Goal: Obtain resource: Download file/media

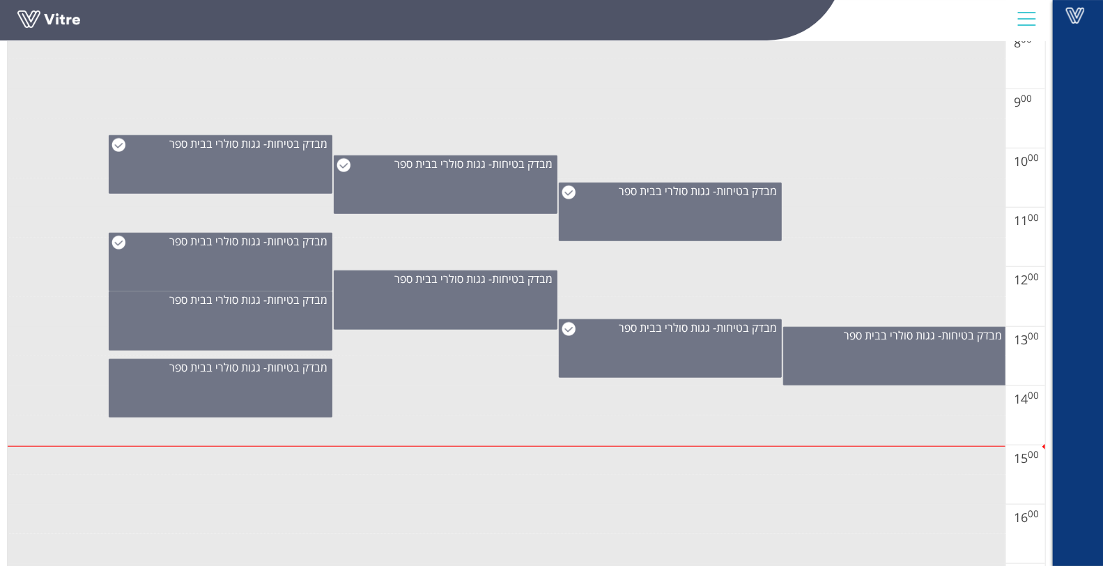
scroll to position [695, 0]
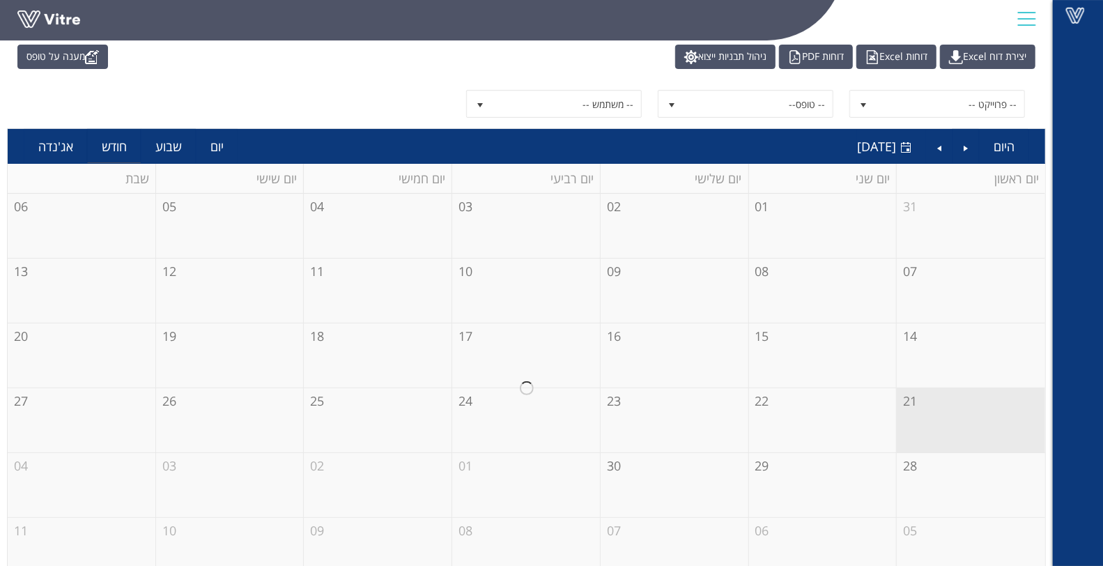
scroll to position [75, 0]
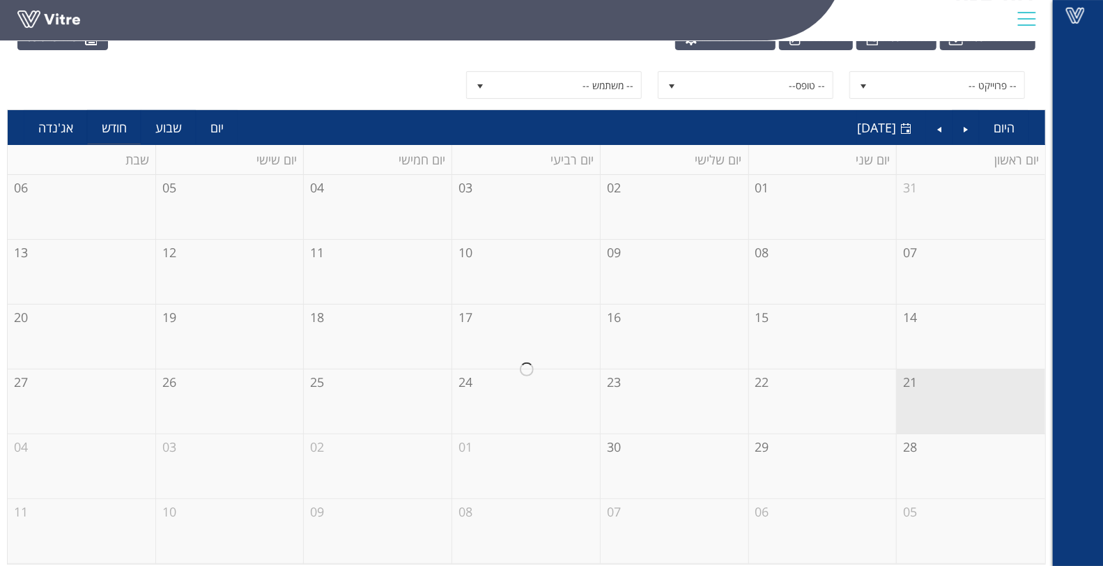
click at [920, 391] on div at bounding box center [527, 369] width 1038 height 389
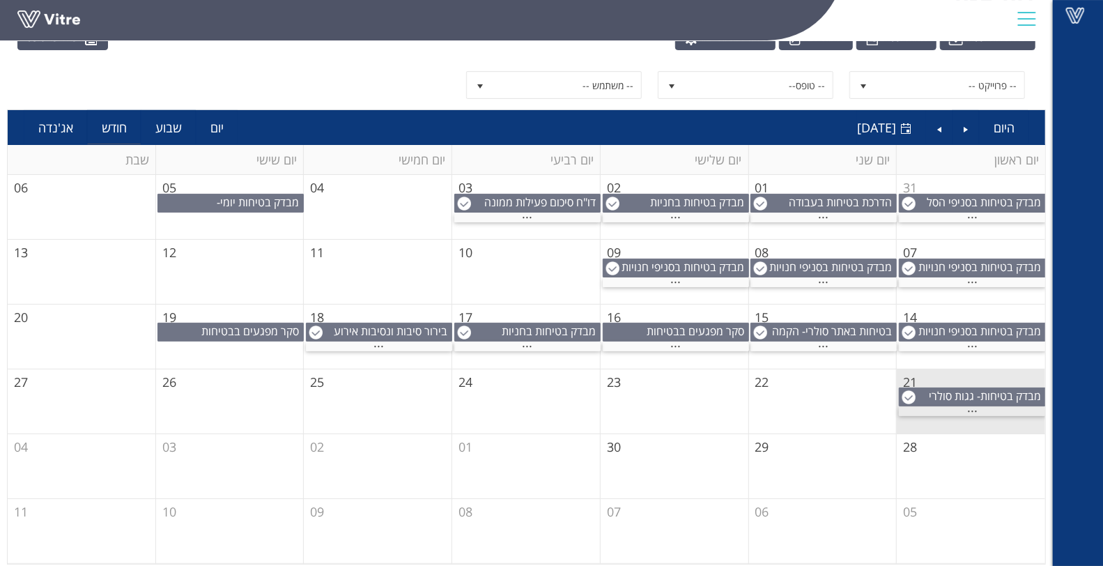
click at [966, 409] on div "..." at bounding box center [972, 411] width 147 height 9
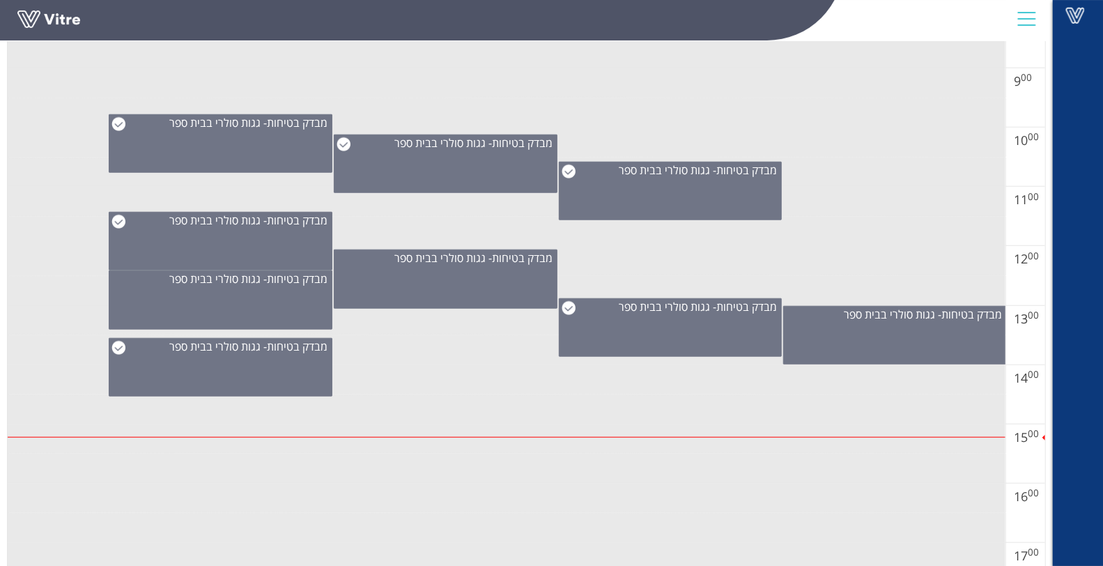
scroll to position [927, 0]
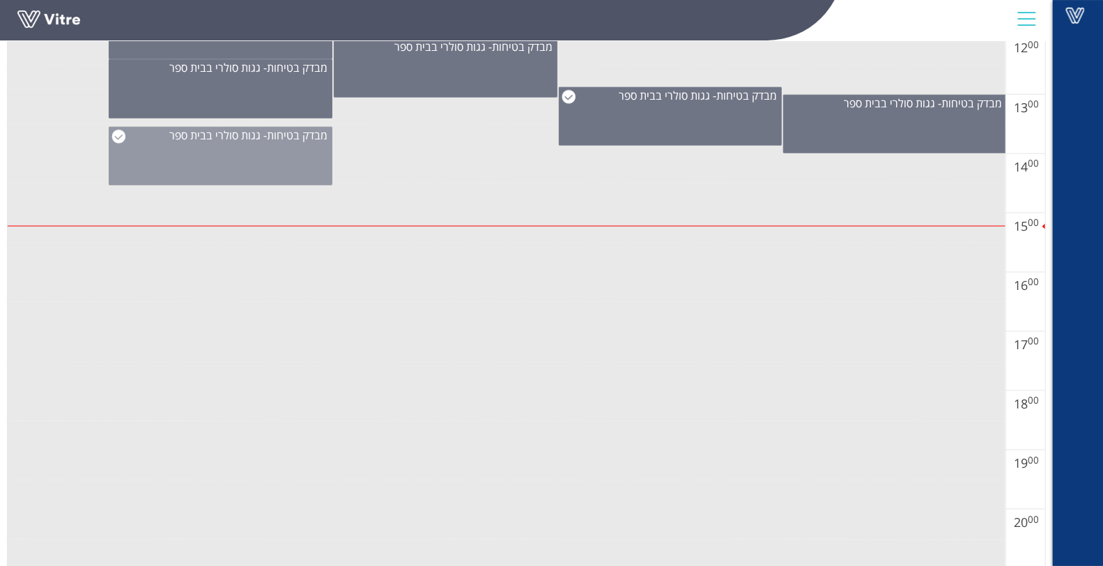
click at [259, 141] on div "מבדק בטיחות- גגות סולרי בבית ספר" at bounding box center [221, 156] width 224 height 59
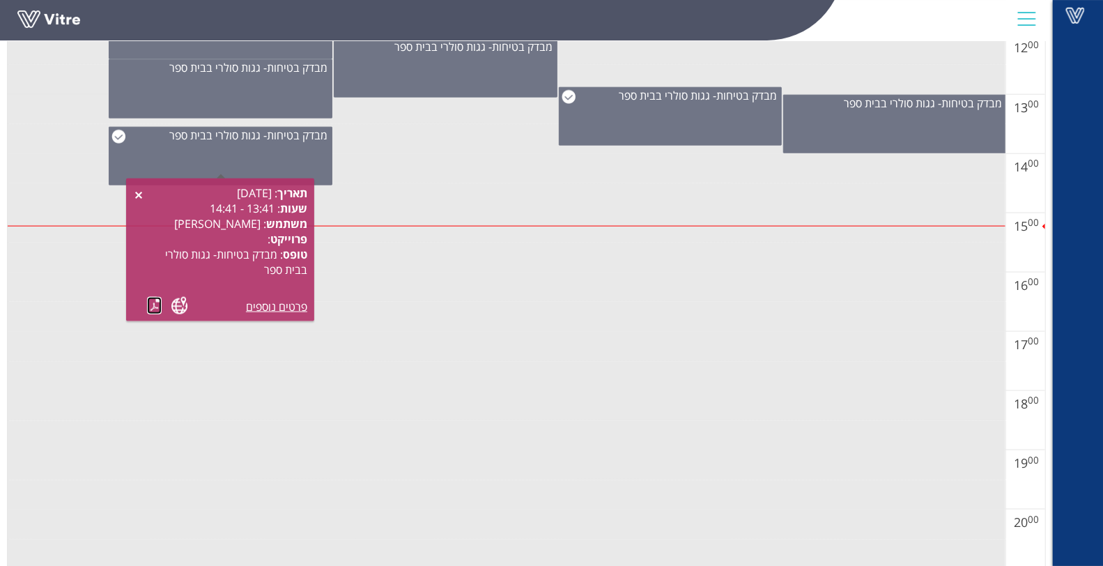
click at [153, 309] on link at bounding box center [154, 305] width 15 height 17
